Goal: Find specific fact: Find specific fact

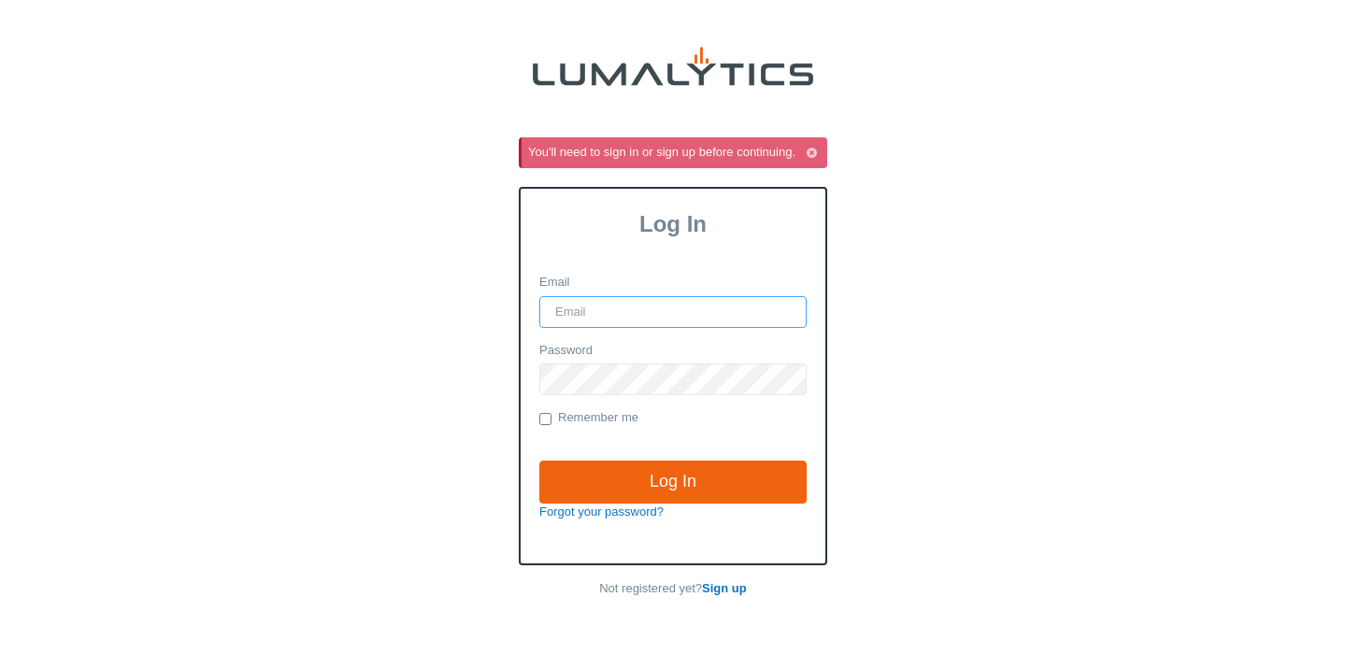
type input "vlad@globein.com"
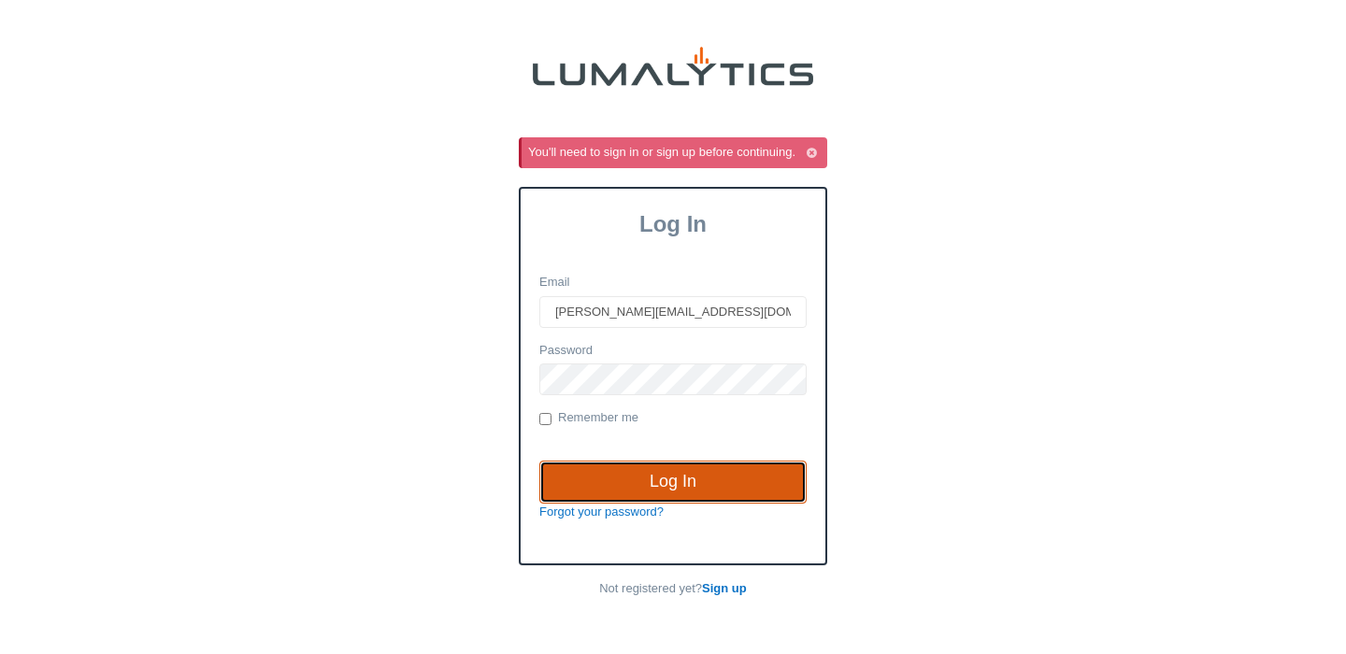
click at [681, 487] on input "Log In" at bounding box center [672, 482] width 267 height 43
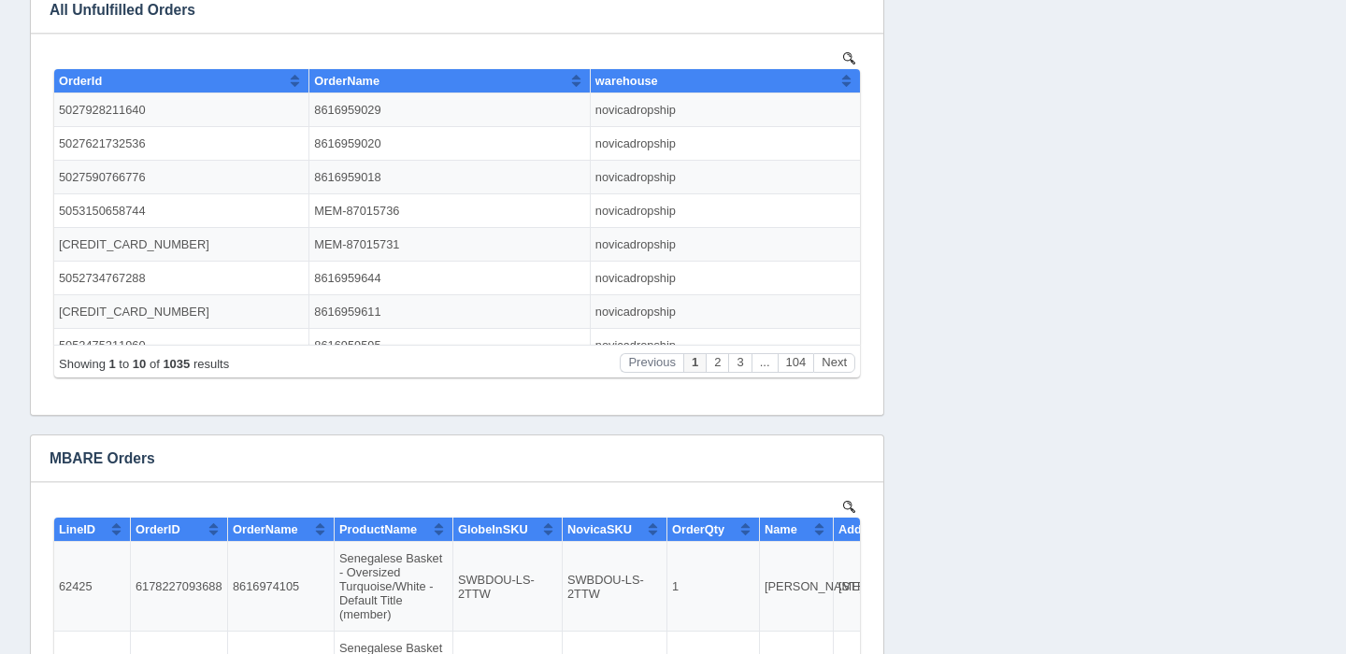
scroll to position [1019, 0]
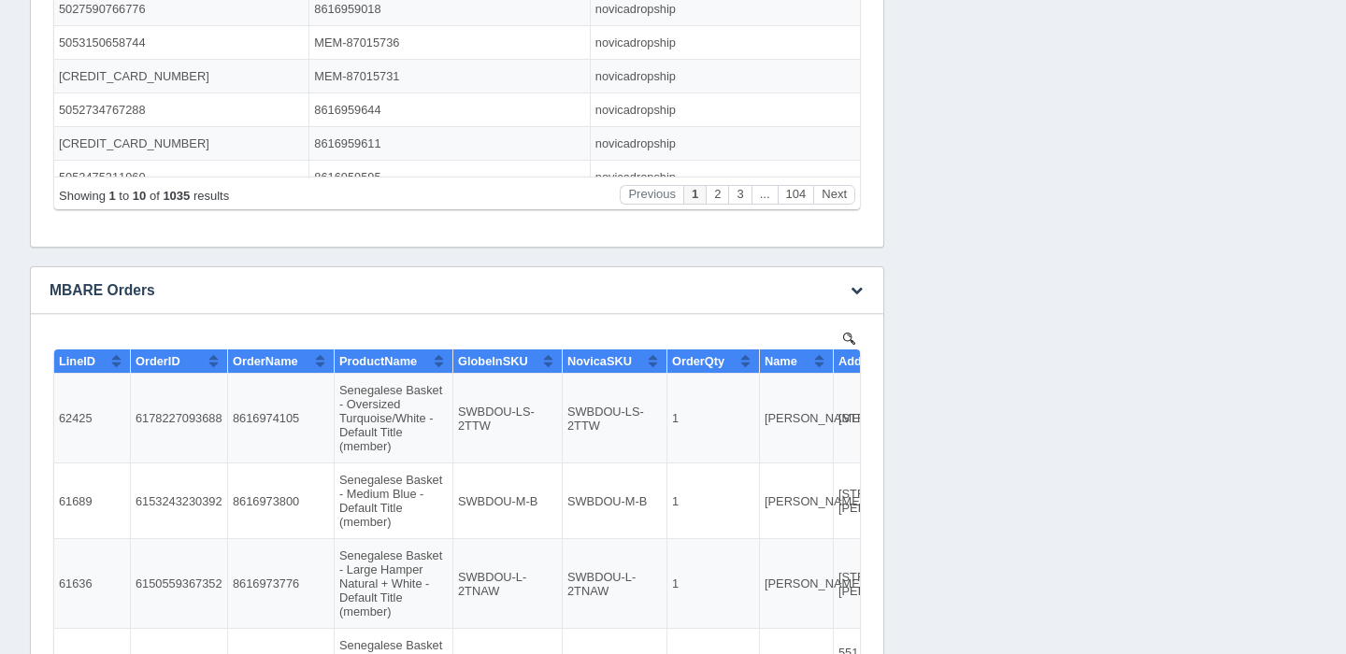
click at [272, 420] on td "8616974105" at bounding box center [281, 419] width 107 height 90
copy td "8616974105"
